Goal: Information Seeking & Learning: Check status

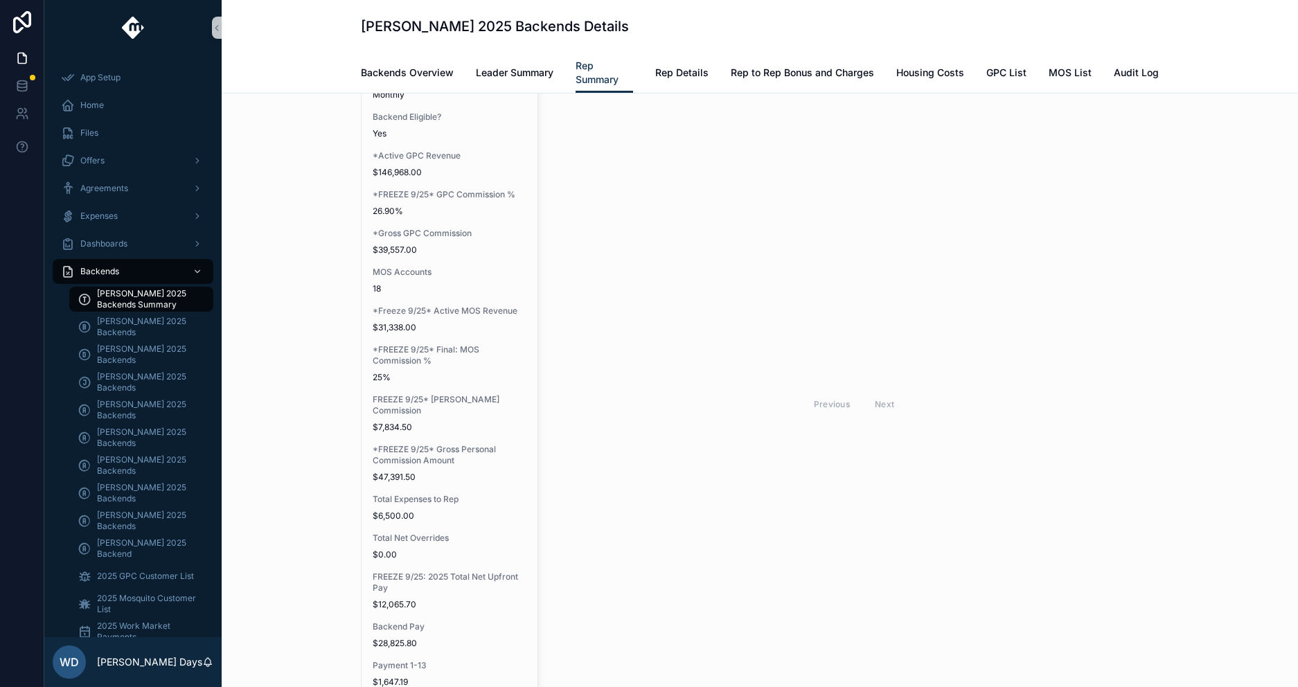
click at [334, 600] on div "**********" at bounding box center [760, 413] width 1054 height 863
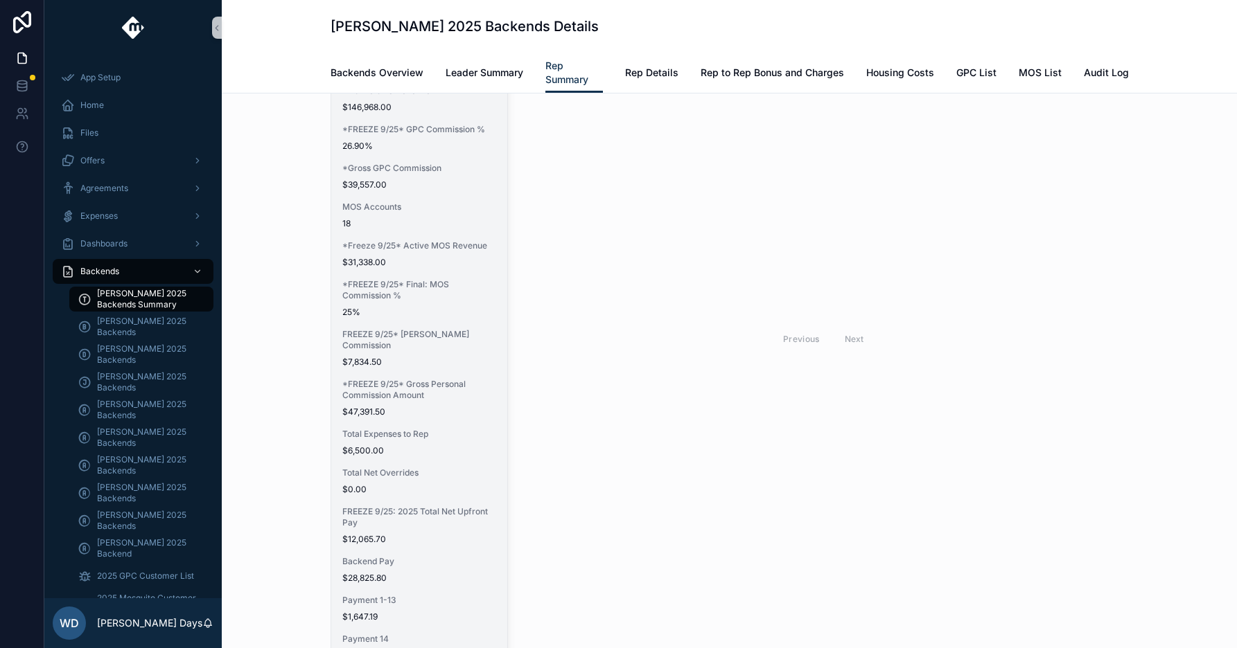
click at [421, 448] on span "$6,500.00" at bounding box center [419, 450] width 154 height 11
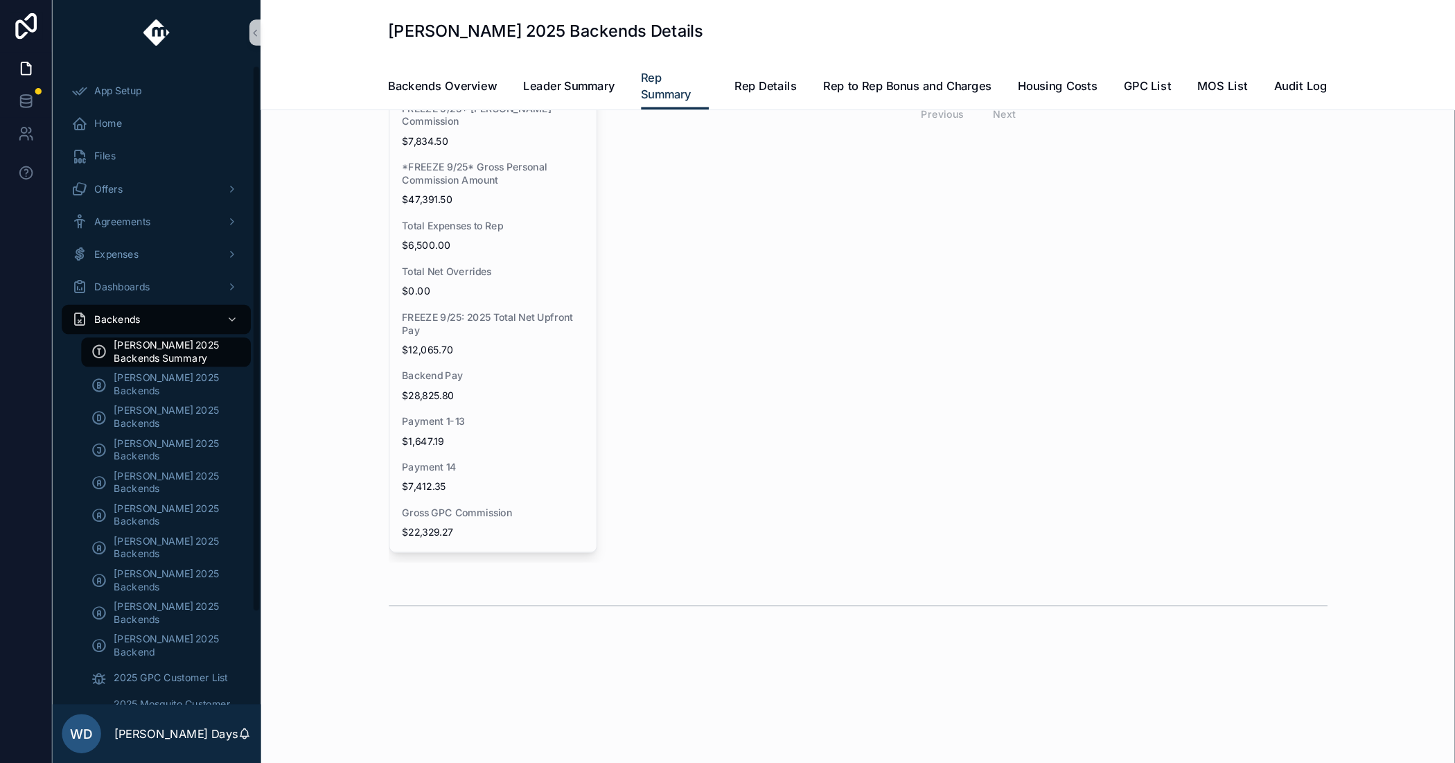
scroll to position [91, 0]
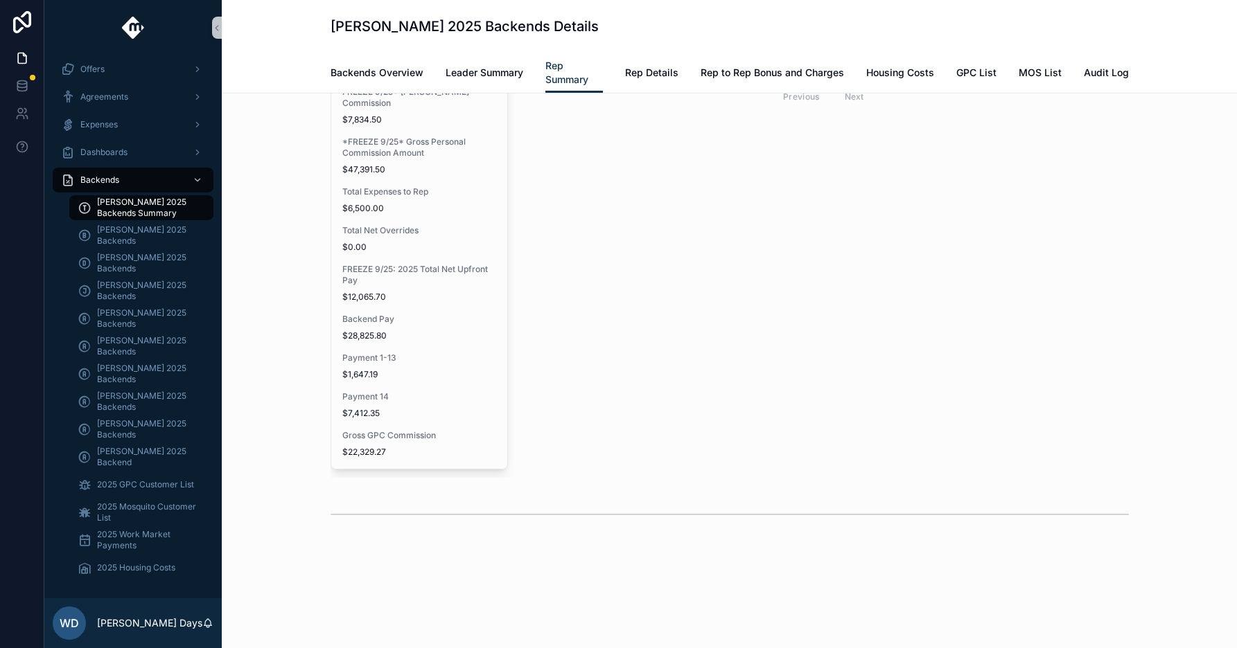
click at [709, 392] on div "Previous Next" at bounding box center [824, 96] width 610 height 763
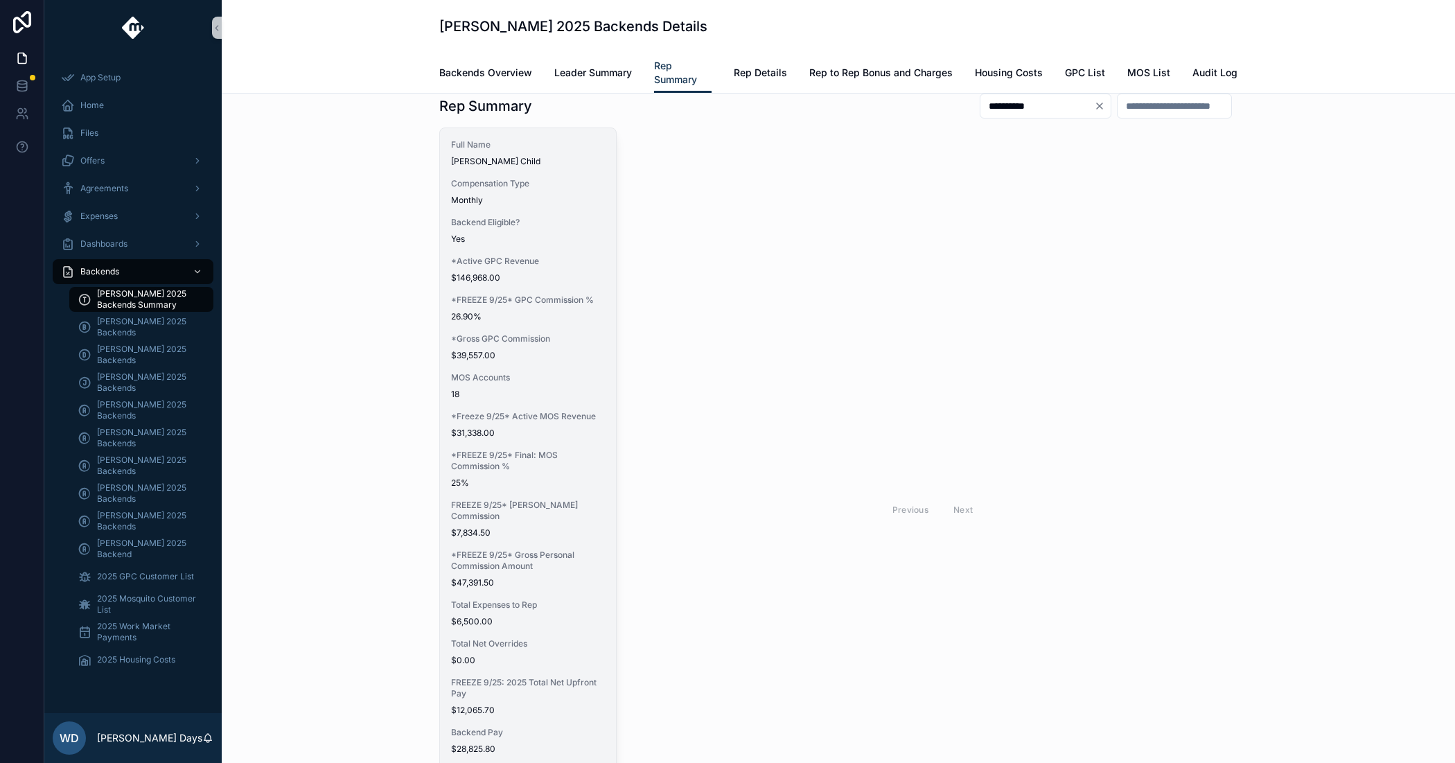
scroll to position [0, 0]
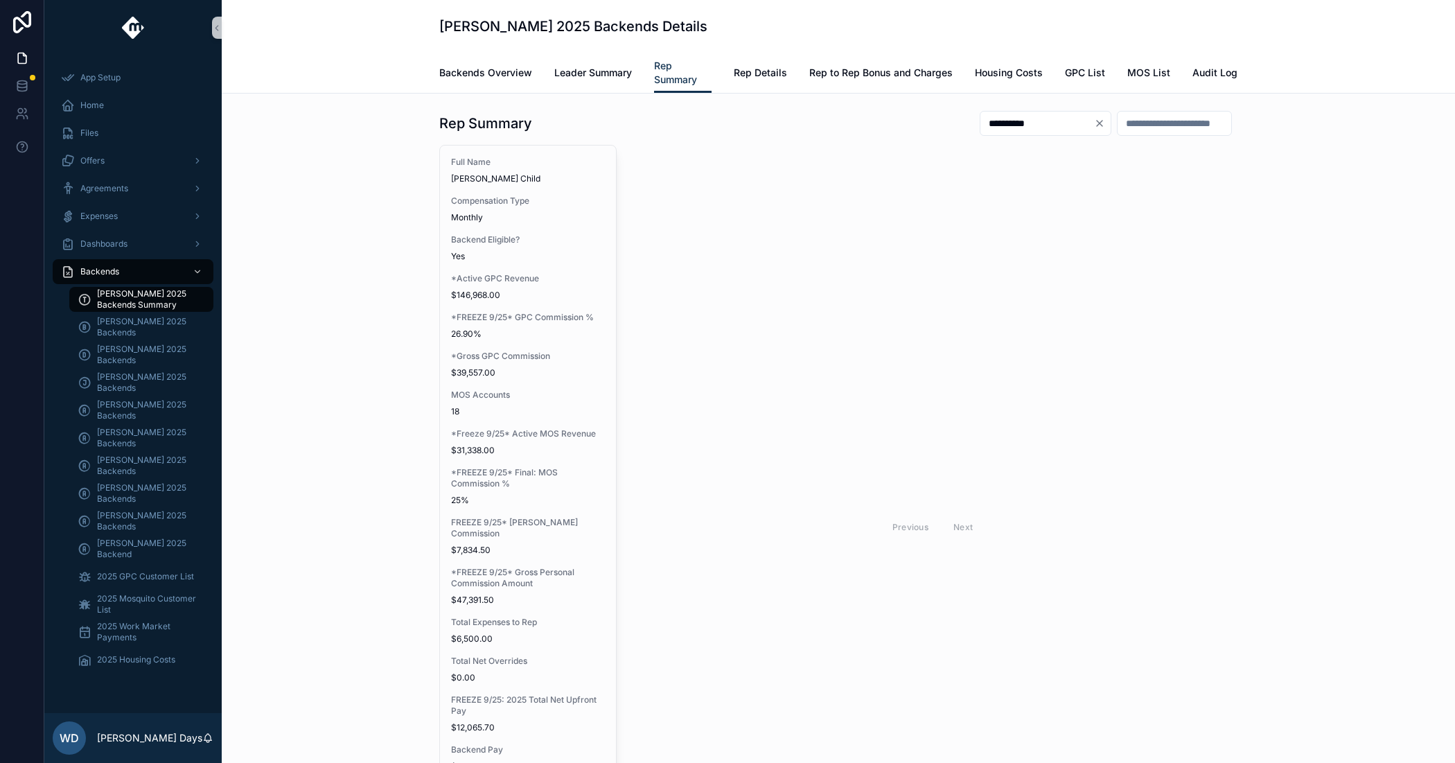
drag, startPoint x: 335, startPoint y: 244, endPoint x: 342, endPoint y: 242, distance: 7.1
click at [336, 244] on div "**********" at bounding box center [838, 536] width 1211 height 863
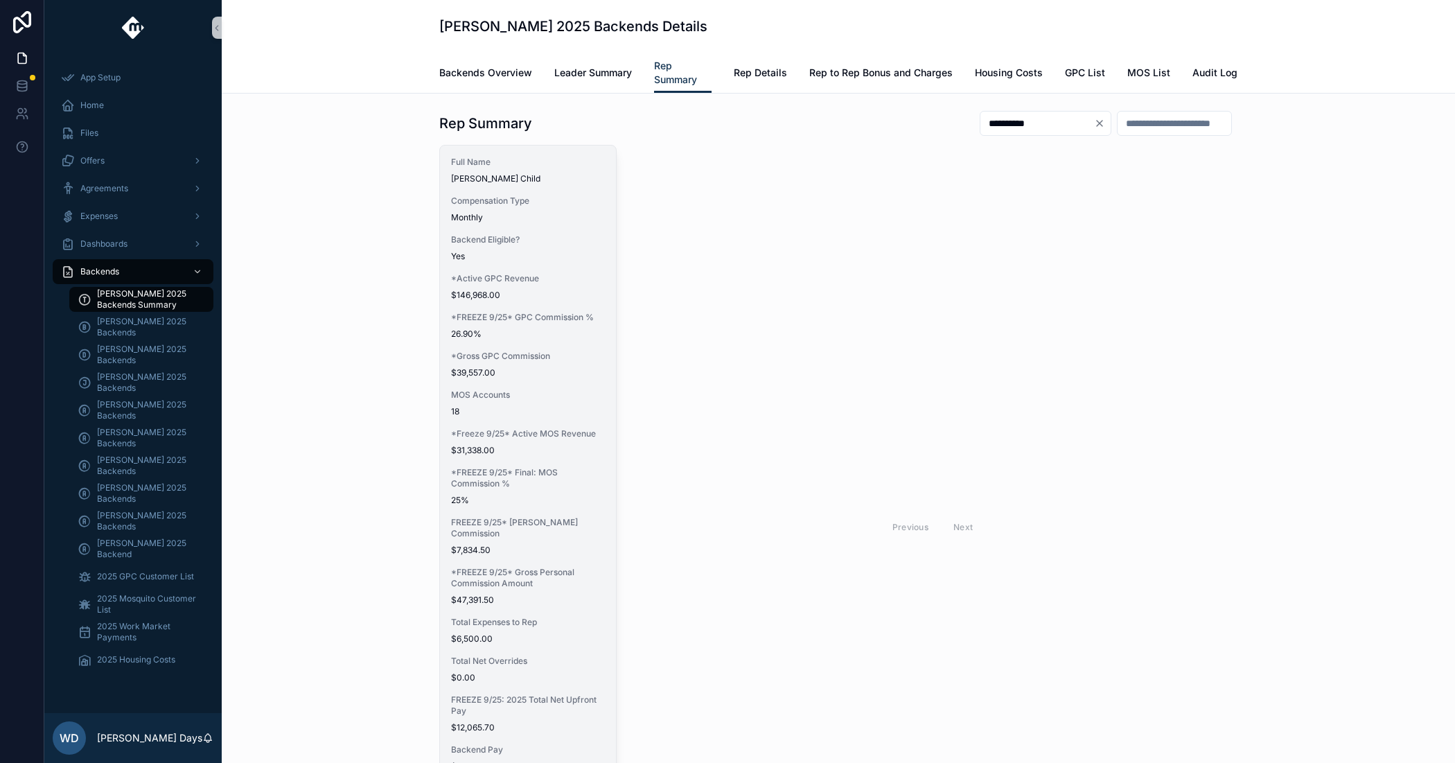
click at [536, 351] on span "*Gross GPC Commission" at bounding box center [528, 356] width 154 height 11
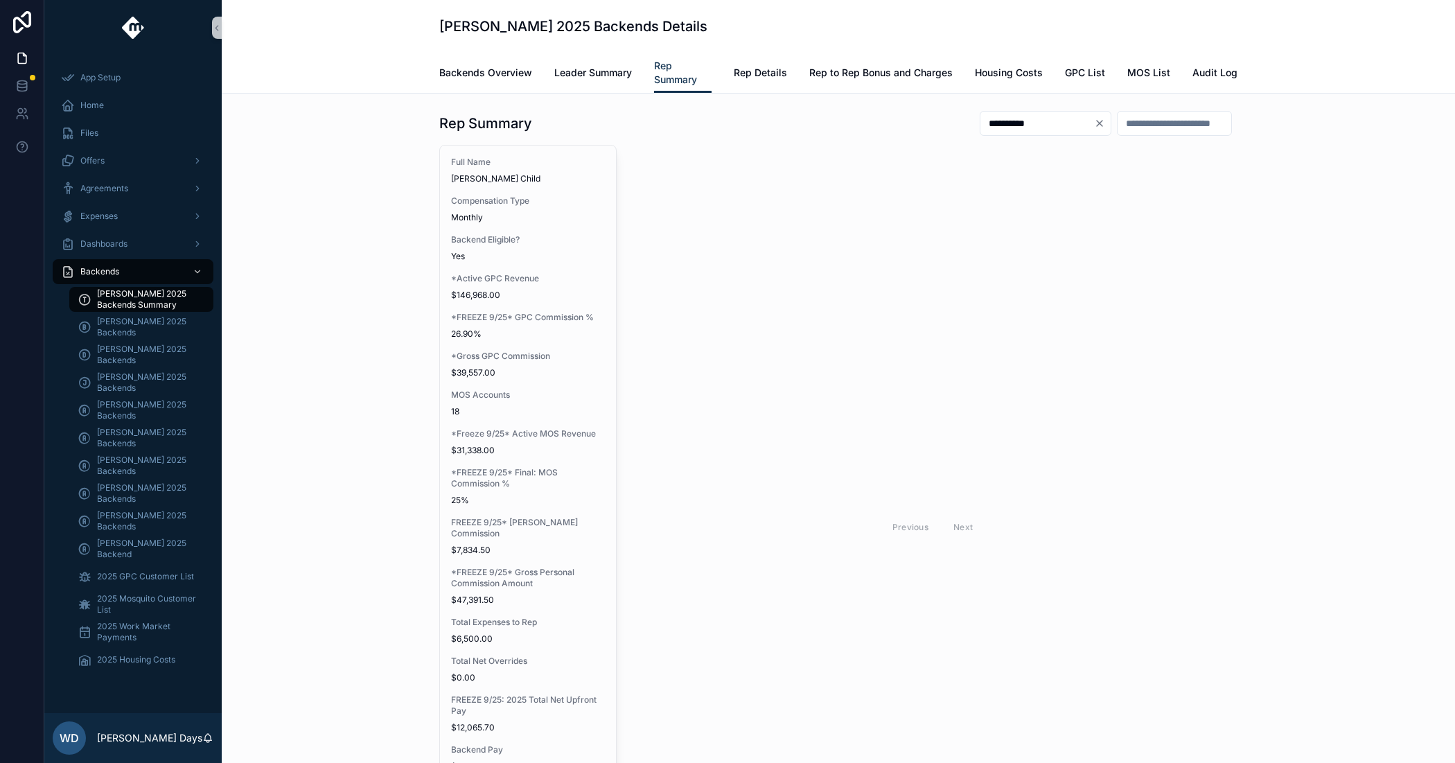
click at [121, 303] on span "[PERSON_NAME] 2025 Backends Summary" at bounding box center [148, 299] width 103 height 22
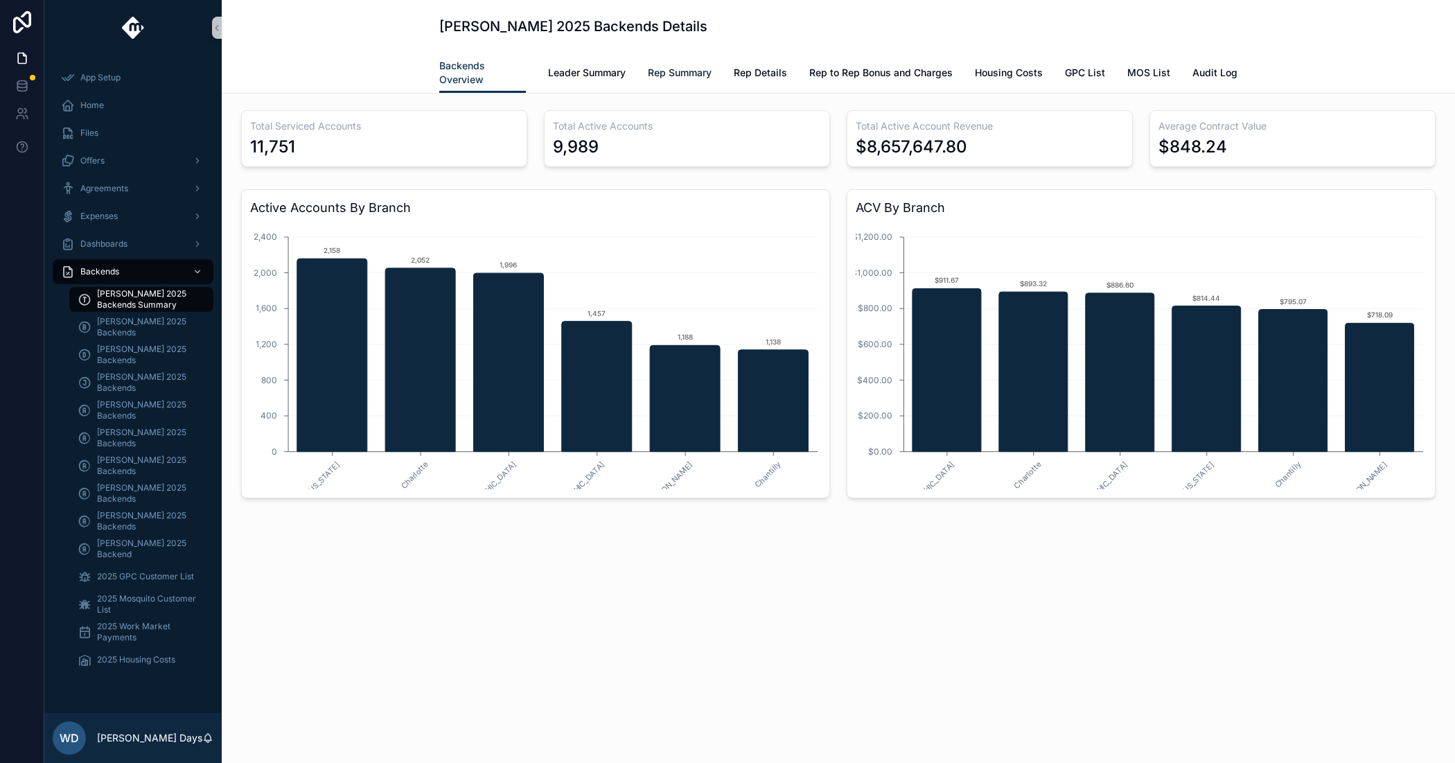
click at [687, 67] on span "Rep Summary" at bounding box center [680, 73] width 64 height 14
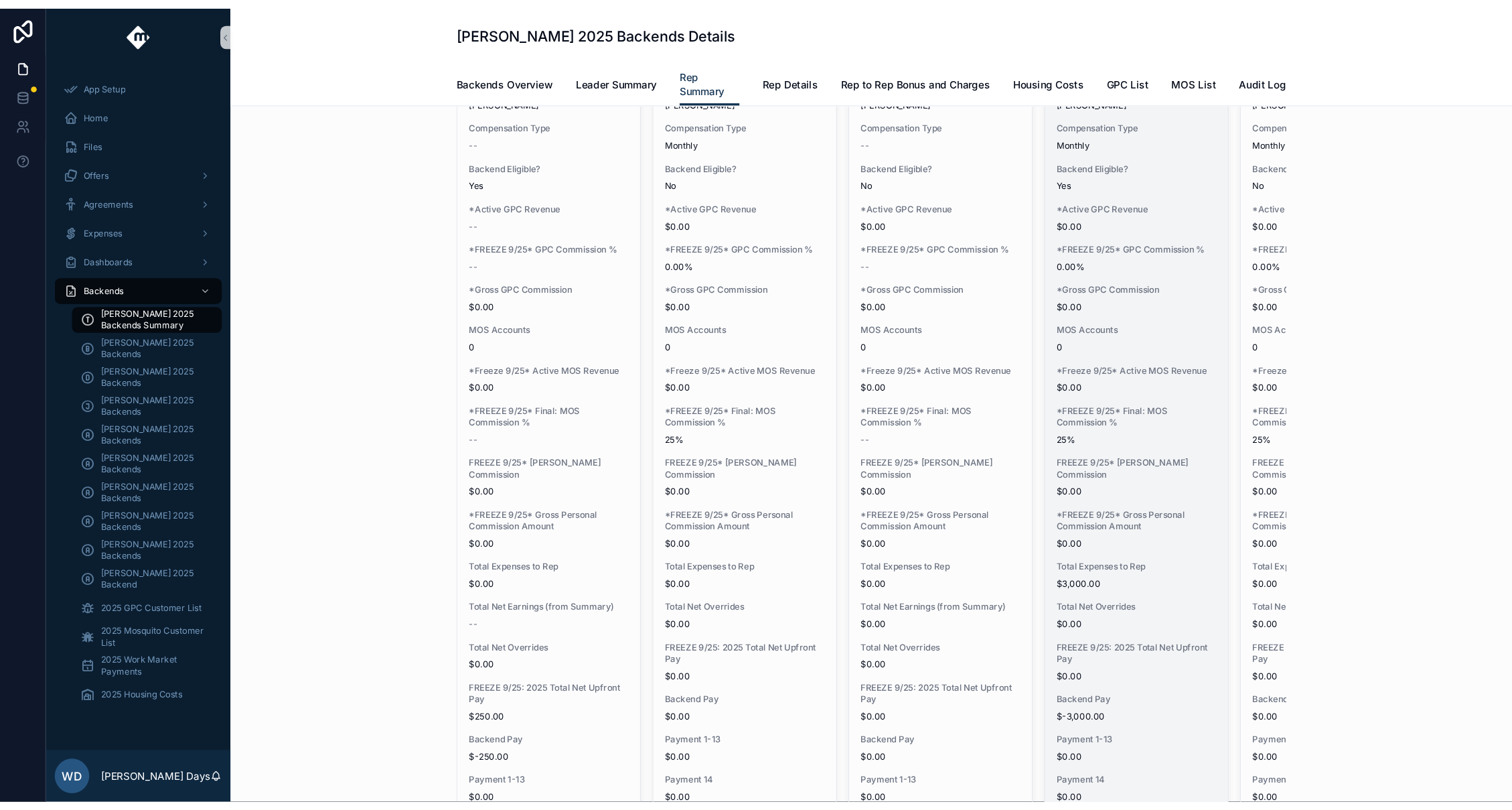
scroll to position [25, 0]
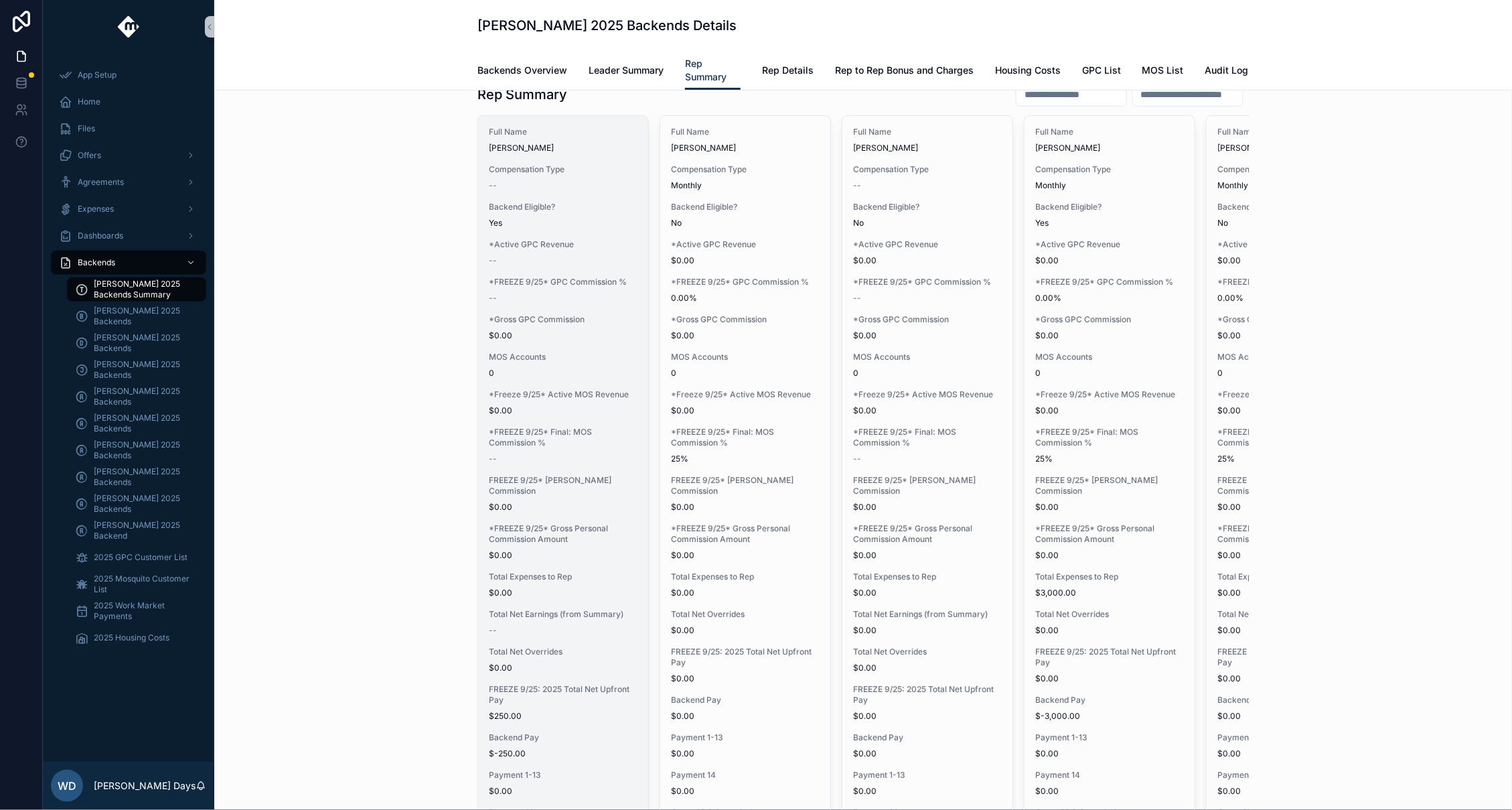
click at [511, 580] on div "Full Name [PERSON_NAME] Compensation Type -- Backend Eligible? Yes *Active GPC …" at bounding box center [564, 499] width 170 height 767
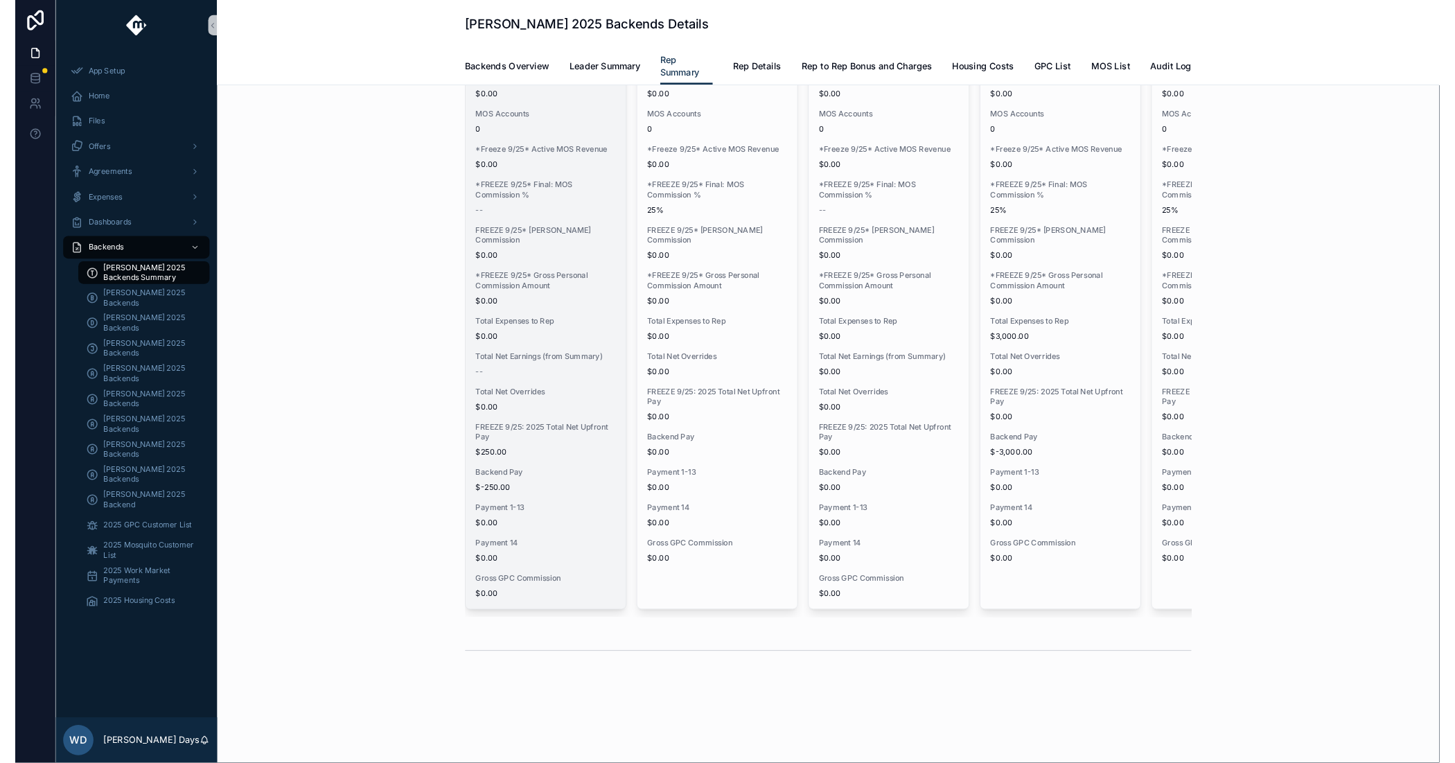
scroll to position [0, 0]
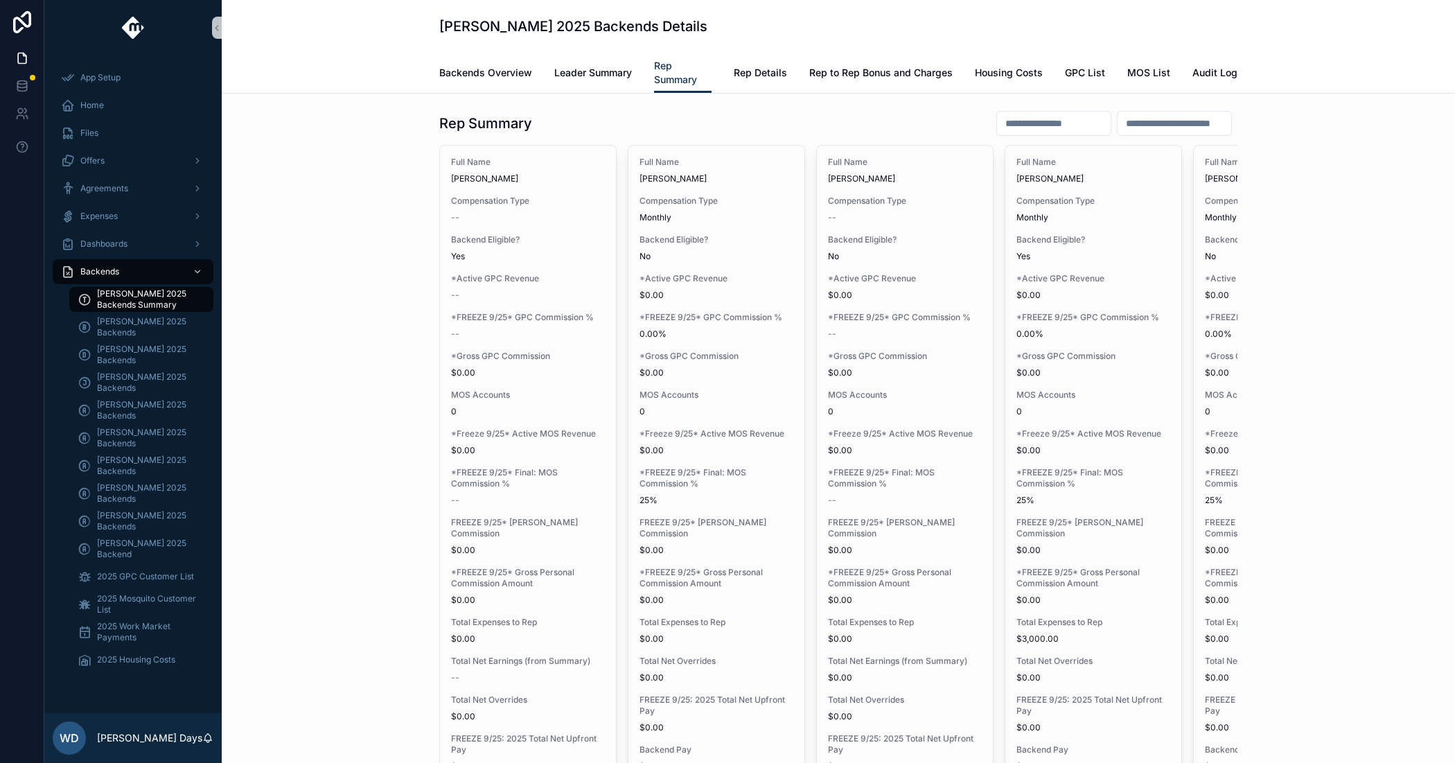
click at [157, 600] on div "App Setup Home Files Offers Agreements Expenses Dashboards Backends [PERSON_NAM…" at bounding box center [132, 383] width 177 height 657
drag, startPoint x: 342, startPoint y: 725, endPoint x: 338, endPoint y: 709, distance: 17.1
click at [342, 600] on div "Rep Summary Full Name [PERSON_NAME] Compensation Type -- Backend Eligible? Yes …" at bounding box center [838, 556] width 1211 height 902
